Goal: Find specific page/section: Find specific page/section

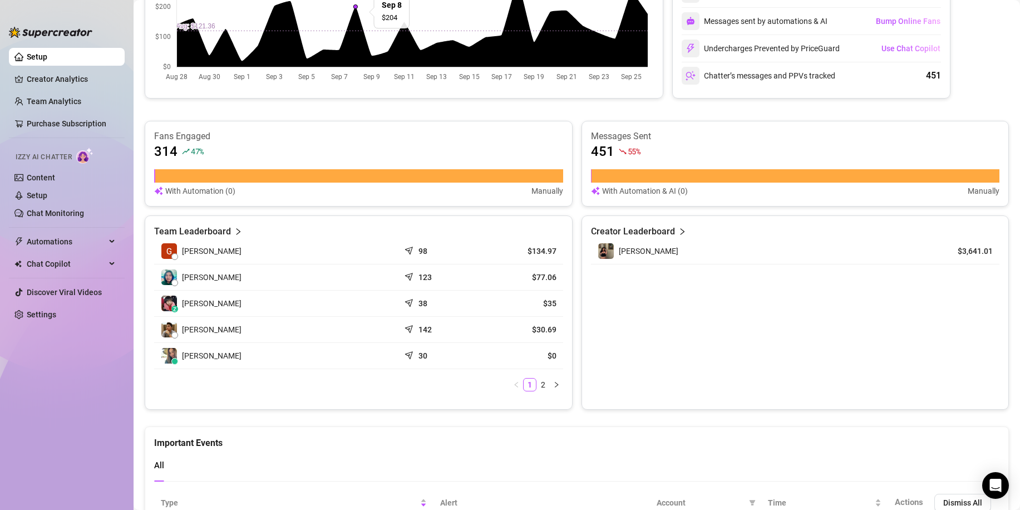
scroll to position [278, 0]
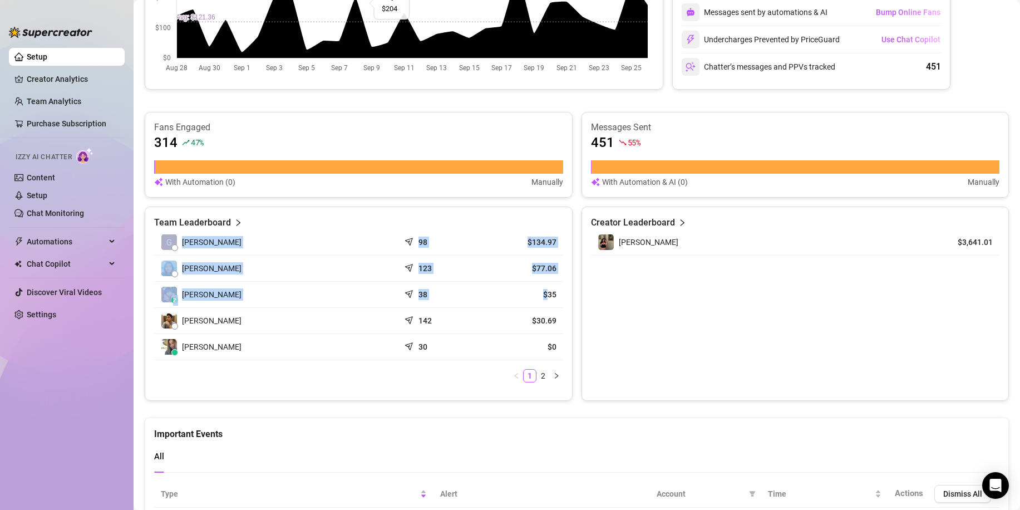
drag, startPoint x: 542, startPoint y: 294, endPoint x: 566, endPoint y: 297, distance: 23.5
click at [566, 297] on div "Team Leaderboard [PERSON_NAME] 98 $134.97 [PERSON_NAME] 123 $77.06 z [PERSON_NA…" at bounding box center [359, 304] width 428 height 194
click at [559, 298] on div "Team Leaderboard [PERSON_NAME] 98 $134.97 [PERSON_NAME] 123 $77.06 z [PERSON_NA…" at bounding box center [359, 304] width 428 height 194
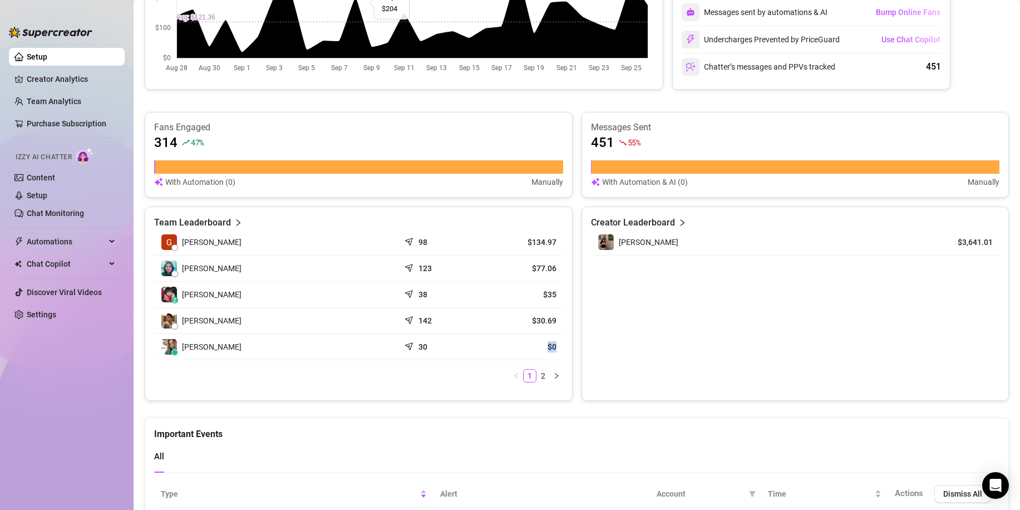
drag, startPoint x: 539, startPoint y: 345, endPoint x: 555, endPoint y: 345, distance: 15.6
click at [555, 345] on td "$0" at bounding box center [522, 347] width 82 height 26
click at [523, 354] on td "$0" at bounding box center [522, 347] width 82 height 26
drag, startPoint x: 535, startPoint y: 347, endPoint x: 545, endPoint y: 351, distance: 10.7
click at [543, 349] on article "$0" at bounding box center [522, 346] width 68 height 11
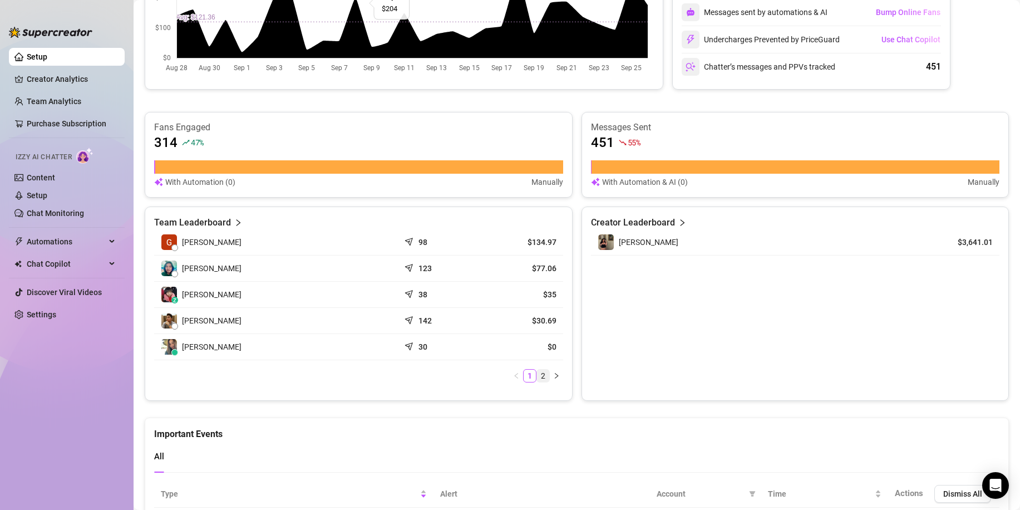
click at [542, 370] on link "2" at bounding box center [543, 376] width 12 height 12
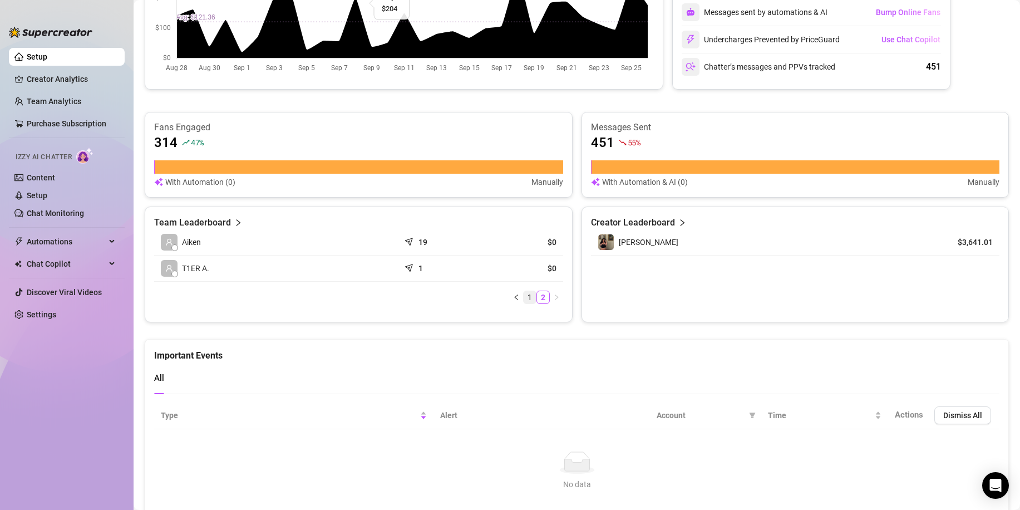
click at [524, 296] on link "1" at bounding box center [530, 297] width 12 height 12
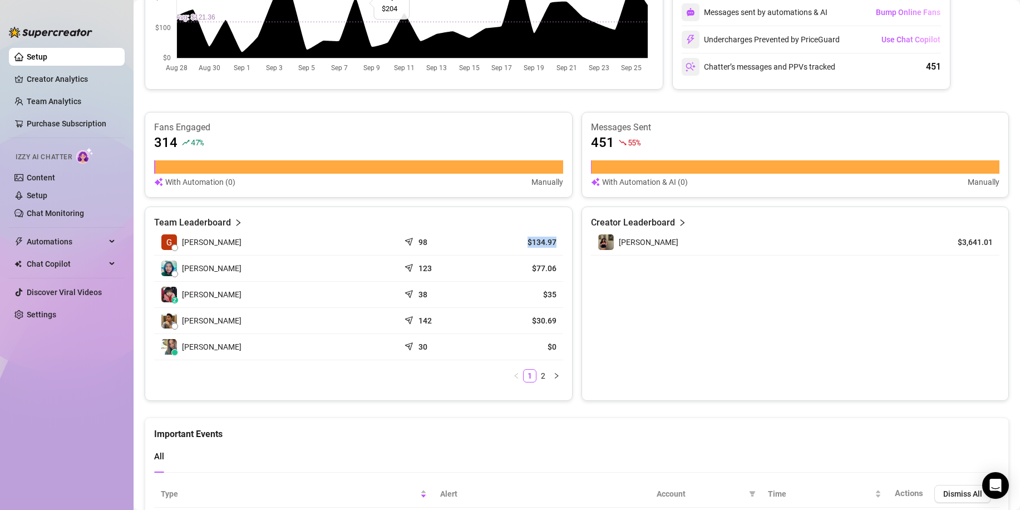
drag, startPoint x: 527, startPoint y: 245, endPoint x: 554, endPoint y: 248, distance: 28.0
click at [552, 246] on td "$134.97" at bounding box center [522, 242] width 82 height 26
click at [555, 248] on td "$134.97" at bounding box center [522, 242] width 82 height 26
click at [518, 267] on article "$77.06" at bounding box center [522, 268] width 68 height 11
drag, startPoint x: 539, startPoint y: 270, endPoint x: 557, endPoint y: 271, distance: 17.8
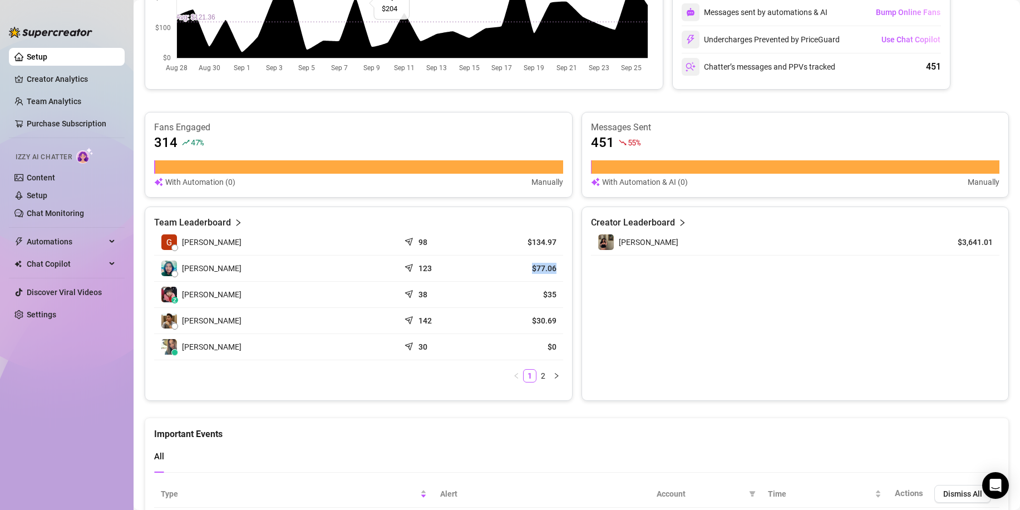
click at [557, 271] on td "$77.06" at bounding box center [522, 268] width 82 height 26
click at [556, 276] on td "$77.06" at bounding box center [522, 268] width 82 height 26
drag, startPoint x: 545, startPoint y: 294, endPoint x: 554, endPoint y: 297, distance: 8.8
click at [554, 297] on td "$35" at bounding box center [522, 295] width 82 height 26
click at [547, 309] on td "$30.69" at bounding box center [522, 321] width 82 height 26
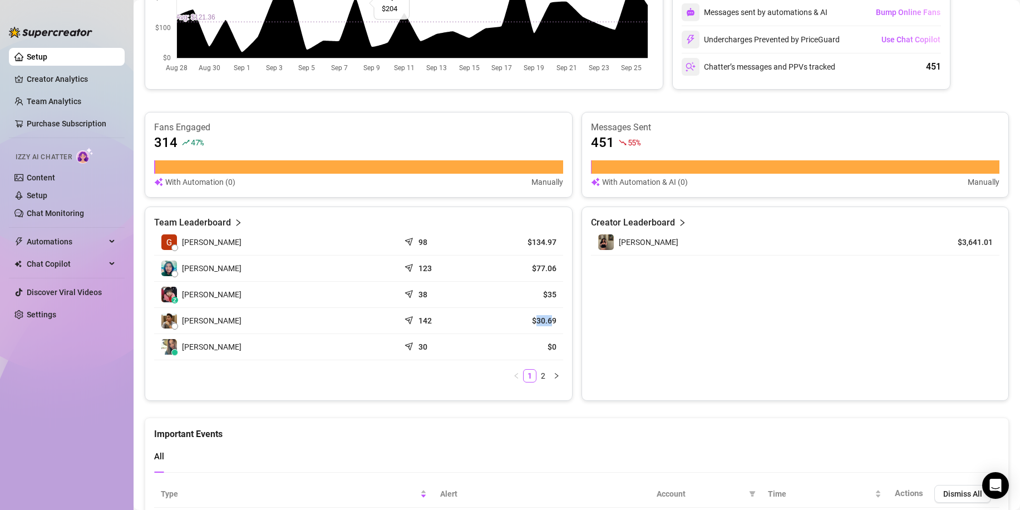
drag, startPoint x: 532, startPoint y: 325, endPoint x: 549, endPoint y: 325, distance: 17.8
click at [549, 325] on article "$30.69" at bounding box center [522, 320] width 68 height 11
click at [550, 325] on article "$30.69" at bounding box center [522, 320] width 68 height 11
click at [489, 330] on td "$30.69" at bounding box center [522, 321] width 82 height 26
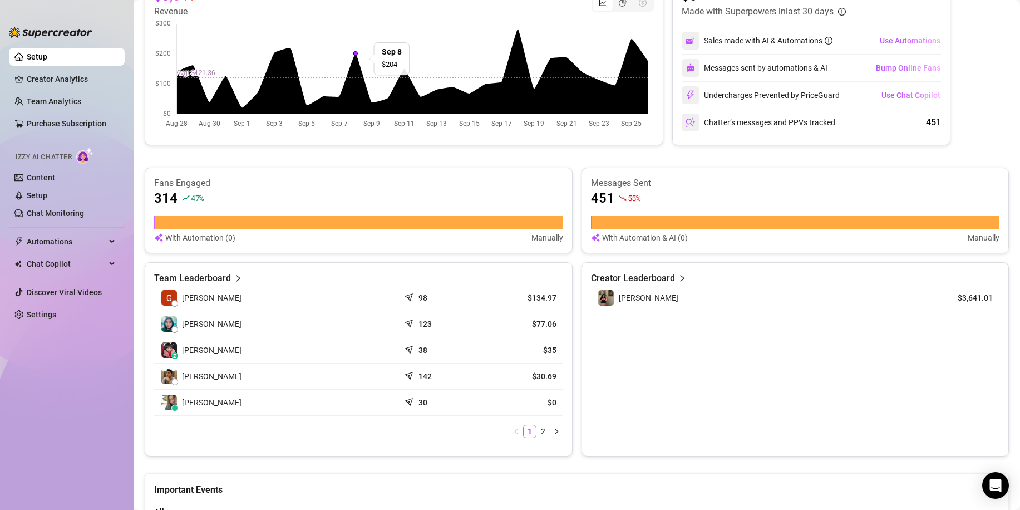
scroll to position [0, 0]
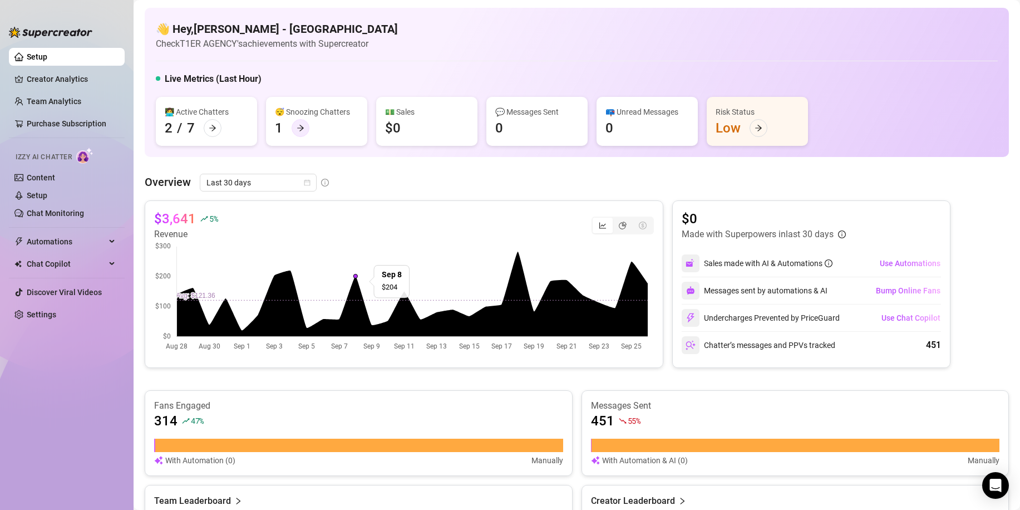
click at [302, 128] on icon "arrow-right" at bounding box center [300, 128] width 7 height 6
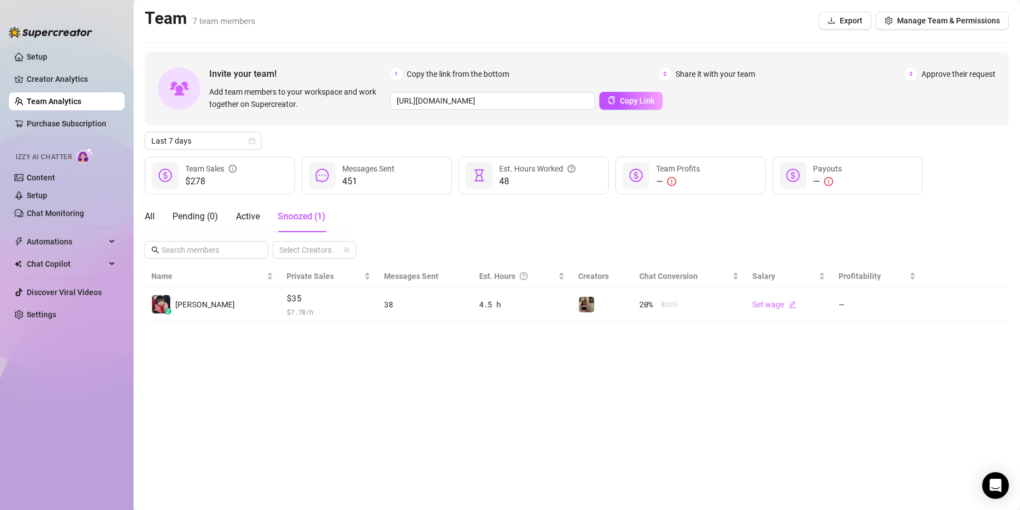
click at [451, 214] on div "All Pending ( 0 ) Active Snoozed ( 1 ) Select Creators" at bounding box center [577, 230] width 864 height 58
click at [375, 218] on div "All Pending ( 0 ) Active Snoozed ( 1 ) Select Creators" at bounding box center [577, 230] width 864 height 58
click at [165, 215] on div "All Pending ( 0 ) Active Snoozed ( 1 )" at bounding box center [235, 216] width 181 height 31
click at [154, 215] on div "All" at bounding box center [150, 216] width 10 height 13
